Goal: Find specific page/section: Find specific page/section

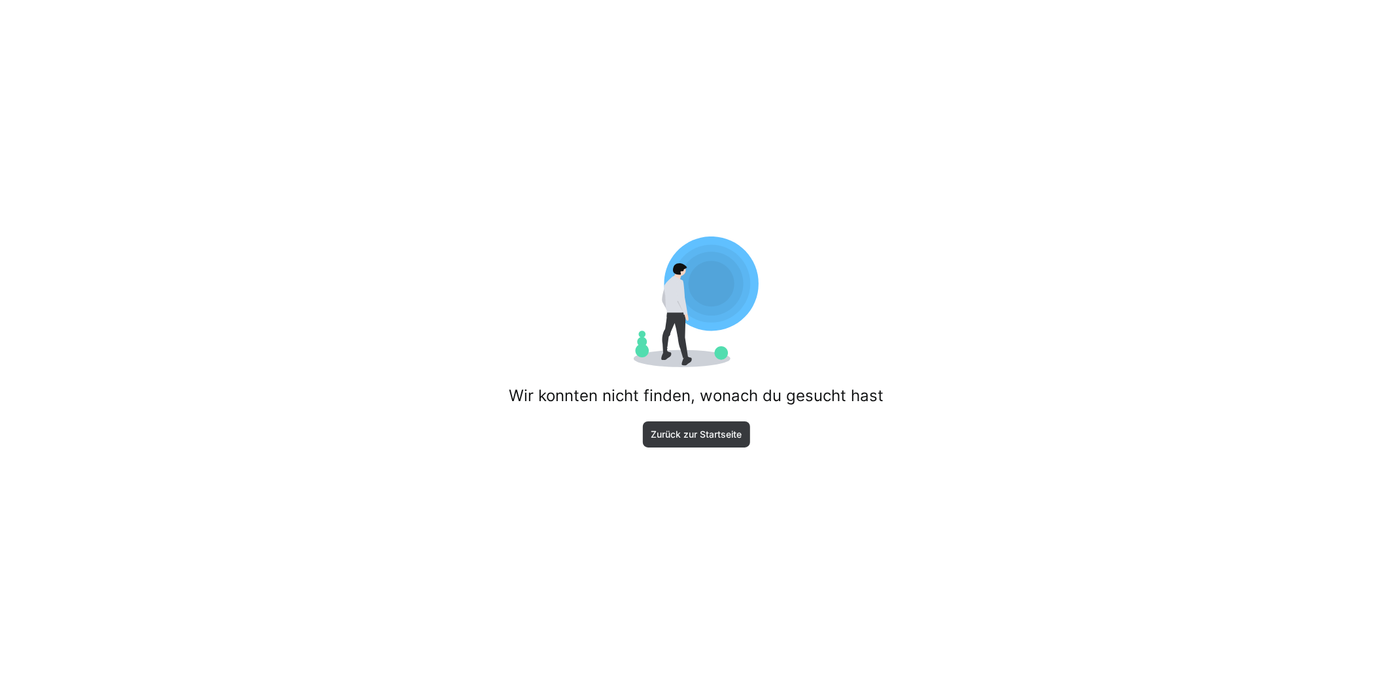
click at [697, 449] on div "Wir konnten nicht finden, wonach du gesucht hast Zurück zur Startseite" at bounding box center [696, 342] width 1393 height 684
click at [696, 439] on span "Zurück zur Startseite" at bounding box center [696, 434] width 95 height 13
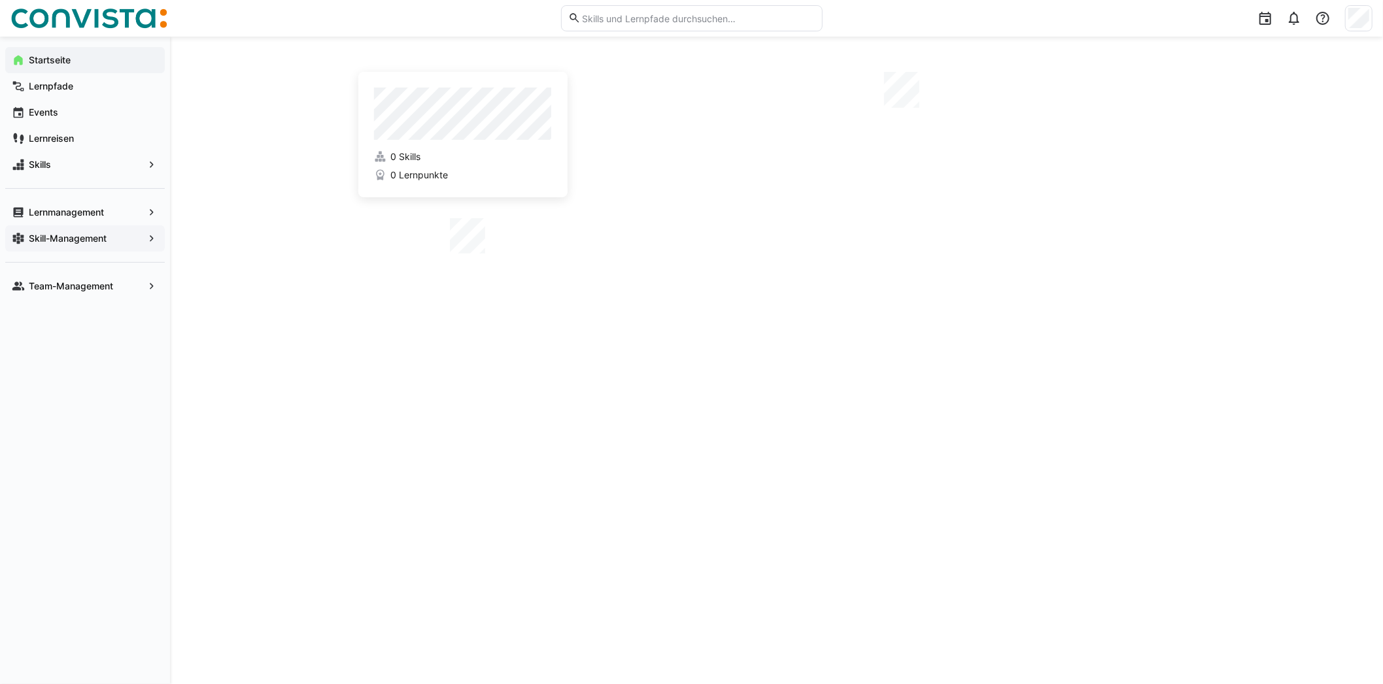
click at [0, 0] on app-navigation-label "Skill-Management" at bounding box center [0, 0] width 0 height 0
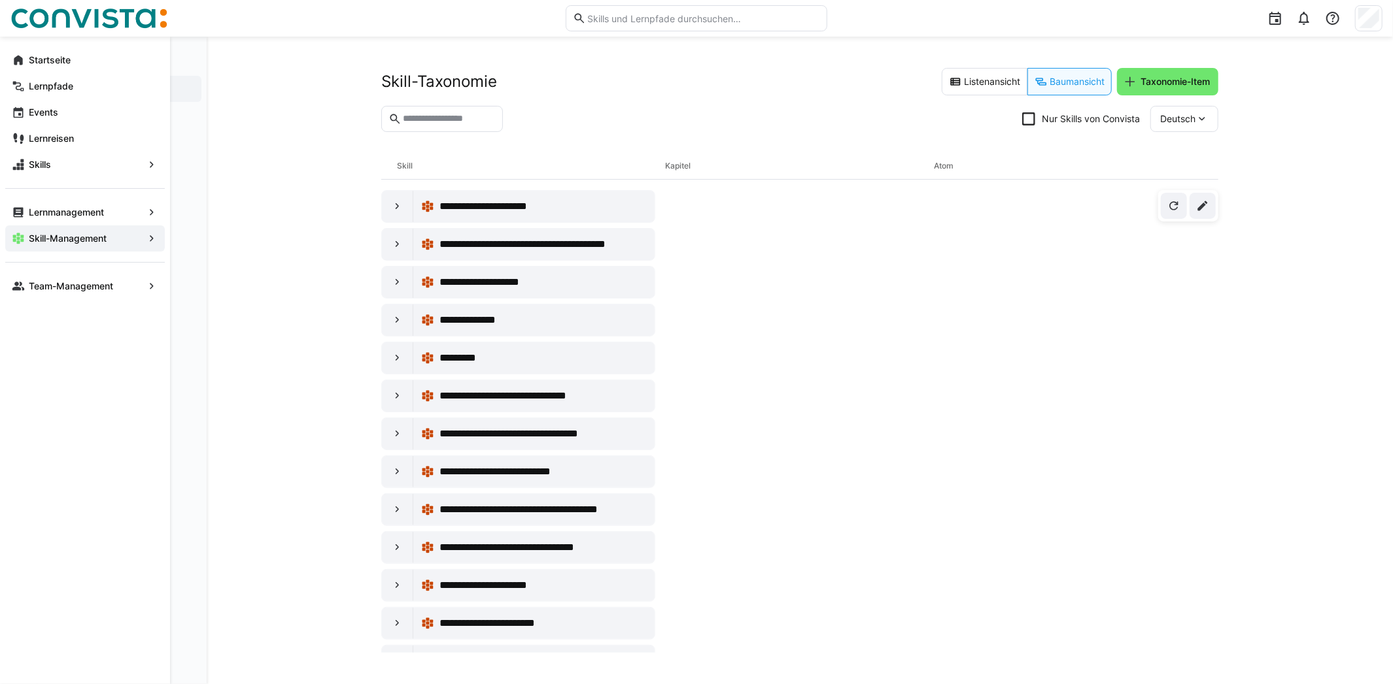
click at [119, 239] on span "Skill-Management" at bounding box center [85, 238] width 116 height 13
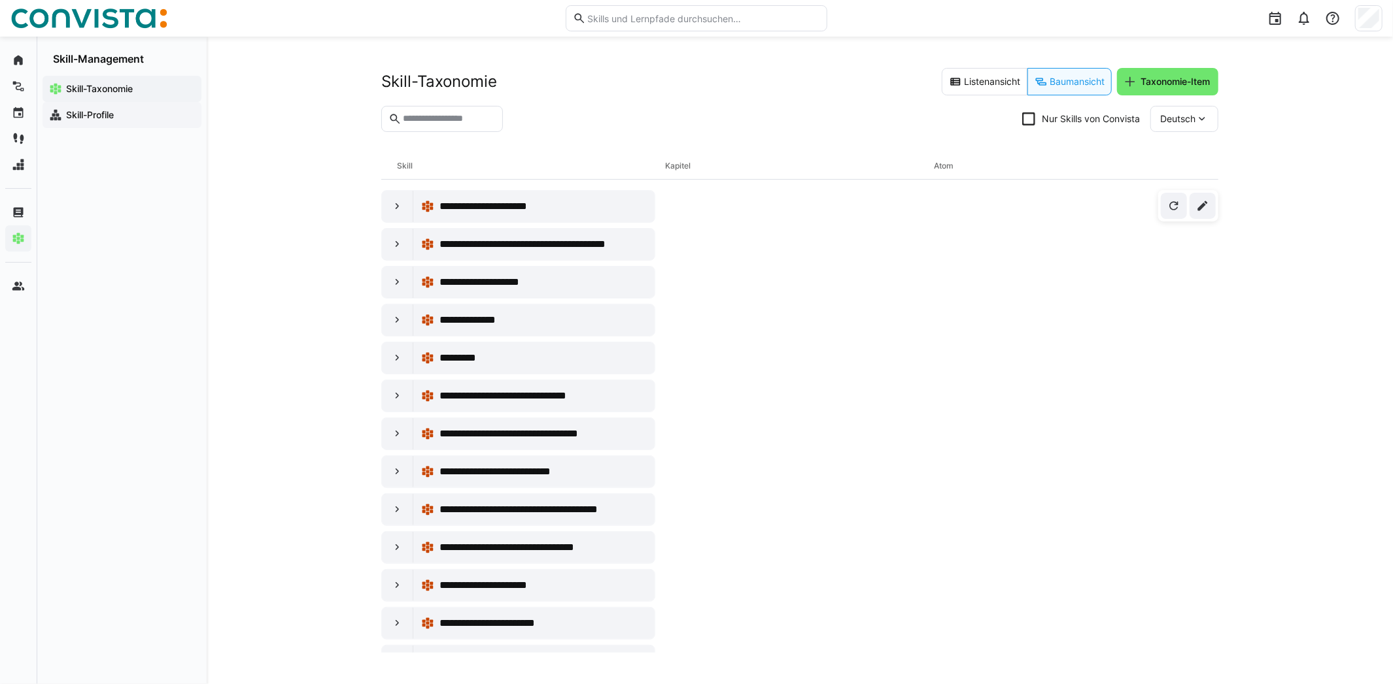
click at [0, 0] on app-navigation-label "Skill-Profile" at bounding box center [0, 0] width 0 height 0
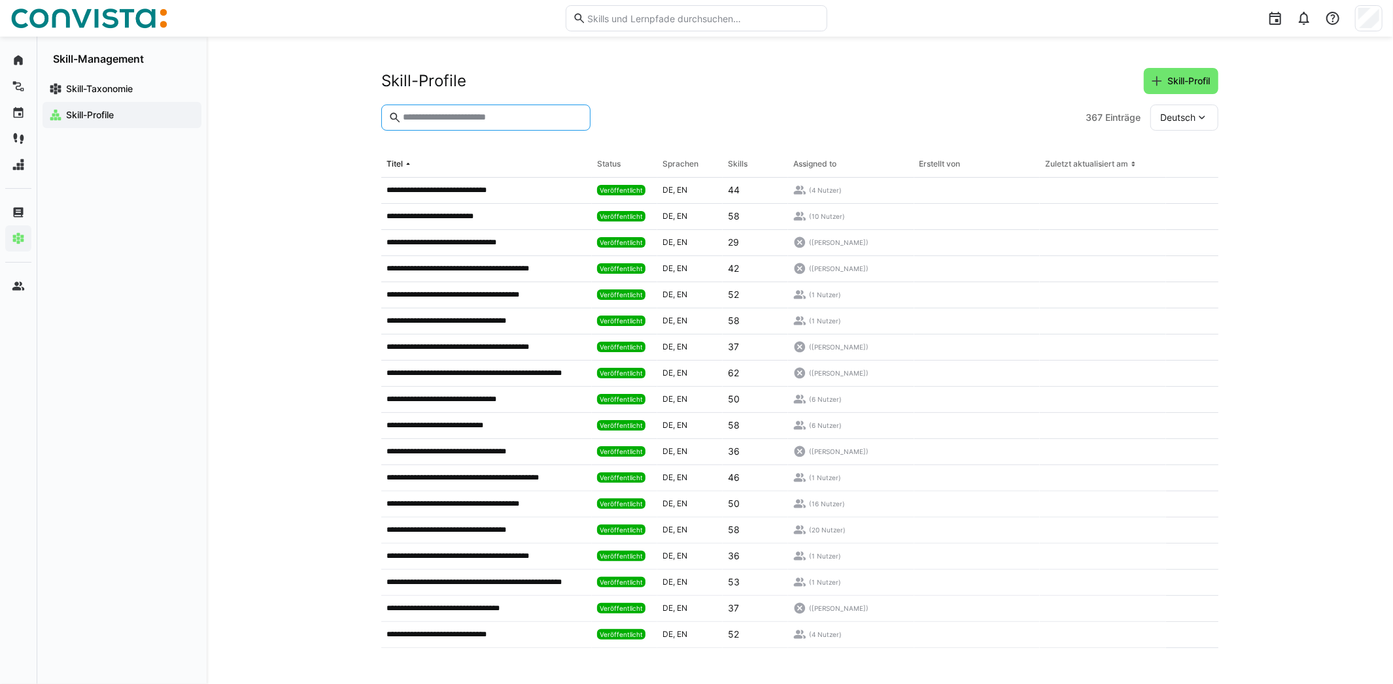
click at [544, 122] on input "text" at bounding box center [492, 118] width 182 height 12
type input "***"
